Goal: Task Accomplishment & Management: Manage account settings

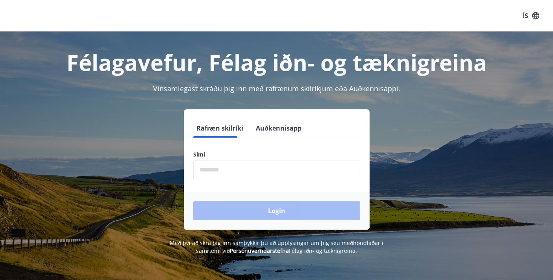
click at [252, 172] on input "phone" at bounding box center [276, 169] width 167 height 19
type input "********"
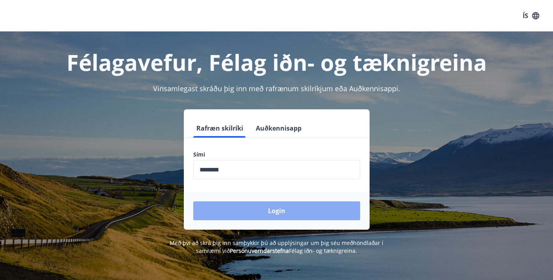
click at [283, 215] on button "Login" at bounding box center [276, 211] width 167 height 19
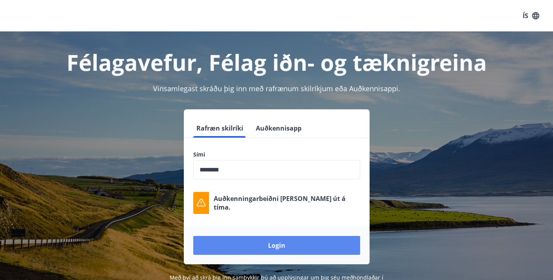
click at [268, 244] on button "Login" at bounding box center [276, 245] width 167 height 19
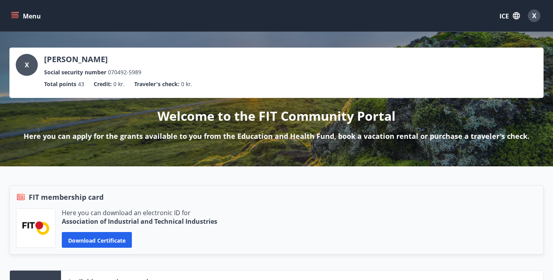
click at [21, 17] on button "Menu" at bounding box center [26, 16] width 35 height 14
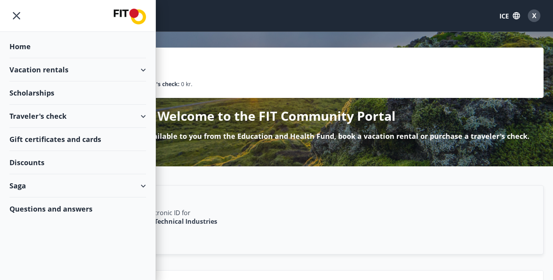
click at [18, 13] on icon "menu" at bounding box center [16, 16] width 14 height 14
